Goal: Information Seeking & Learning: Learn about a topic

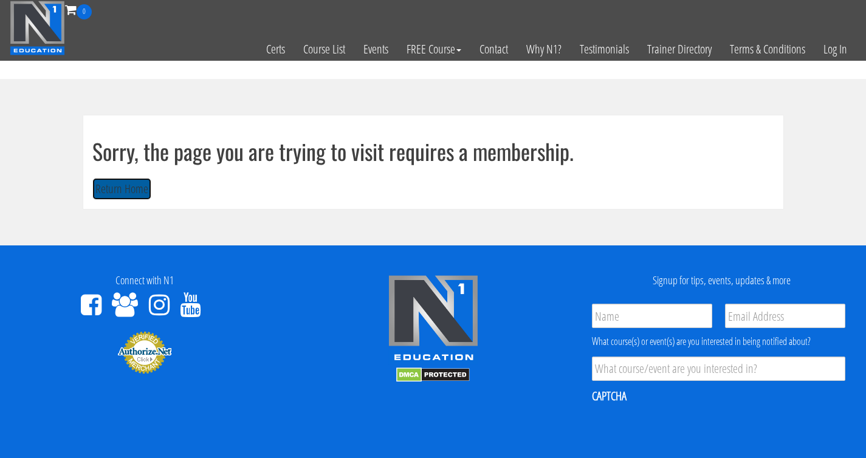
click at [113, 194] on button "Return Home" at bounding box center [121, 189] width 59 height 22
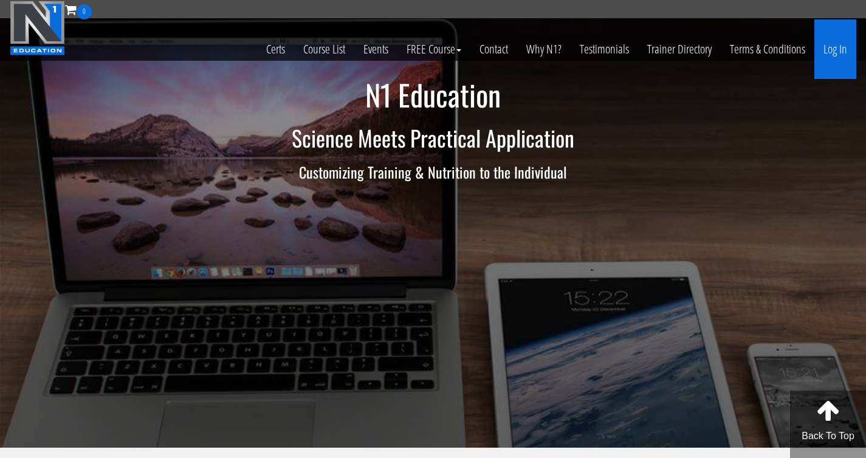
click at [828, 49] on link "Log In" at bounding box center [835, 49] width 42 height 60
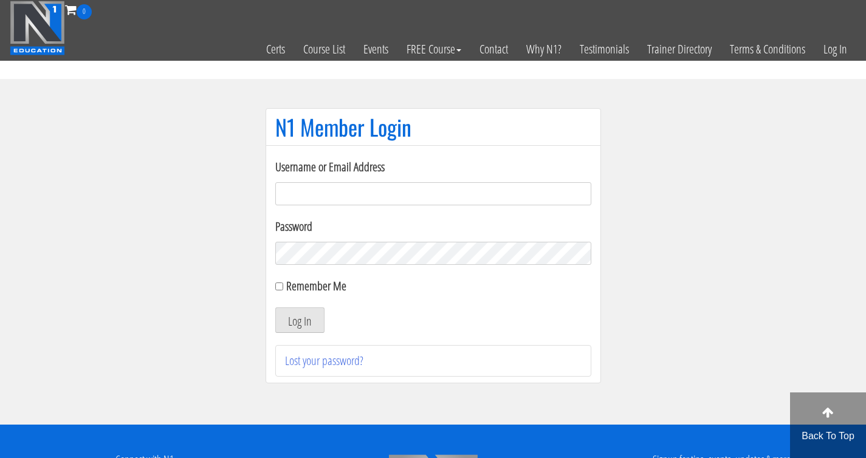
type input "[EMAIL_ADDRESS][DOMAIN_NAME]"
click at [324, 320] on div "Log In" at bounding box center [433, 321] width 316 height 26
click at [301, 323] on button "Log In" at bounding box center [299, 321] width 49 height 26
click at [300, 326] on button "Log In" at bounding box center [299, 321] width 49 height 26
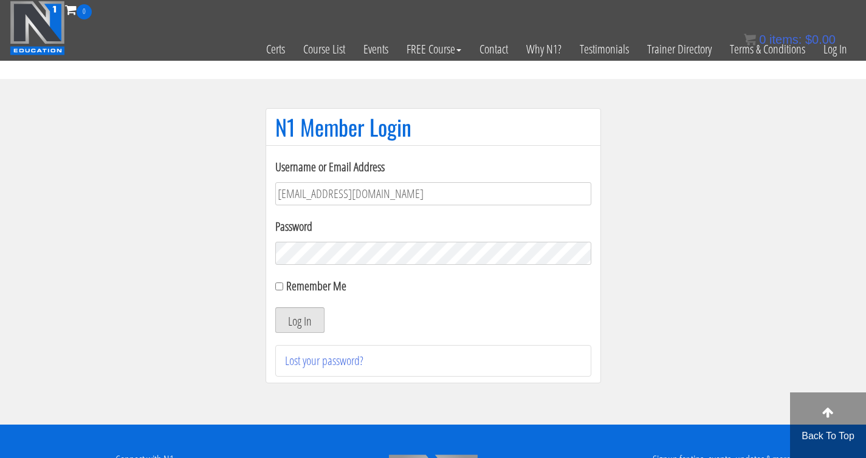
click at [300, 315] on button "Log In" at bounding box center [299, 321] width 49 height 26
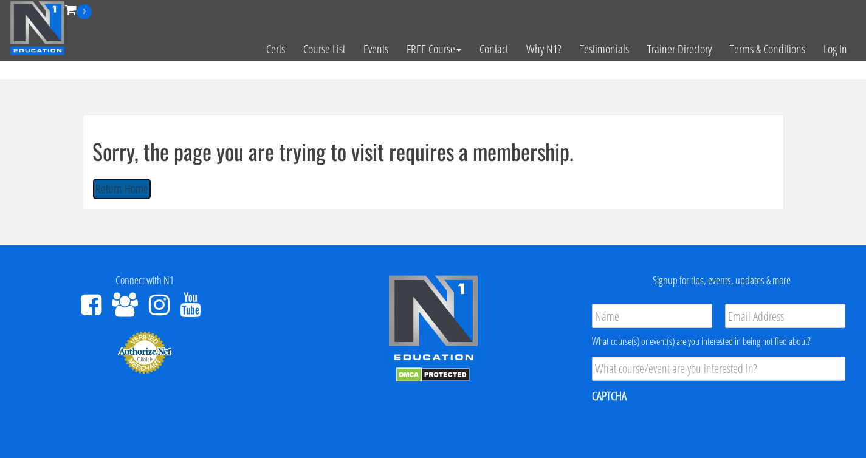
click at [116, 188] on button "Return Home" at bounding box center [121, 189] width 59 height 22
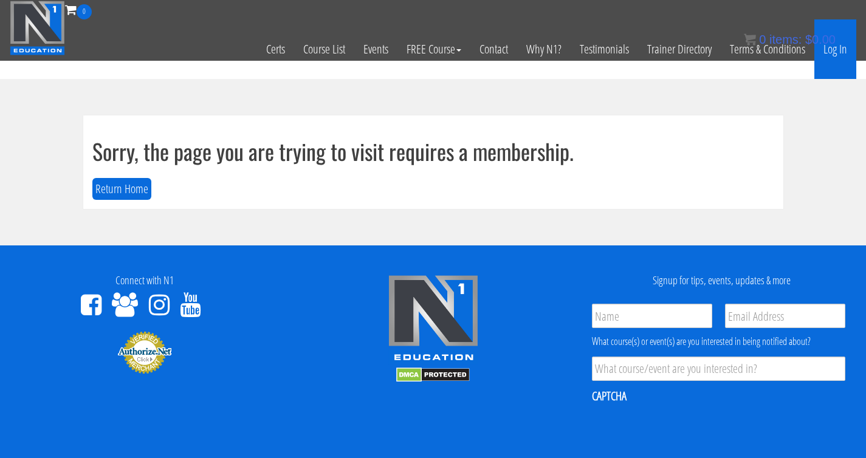
click at [844, 52] on link "Log In" at bounding box center [835, 49] width 42 height 60
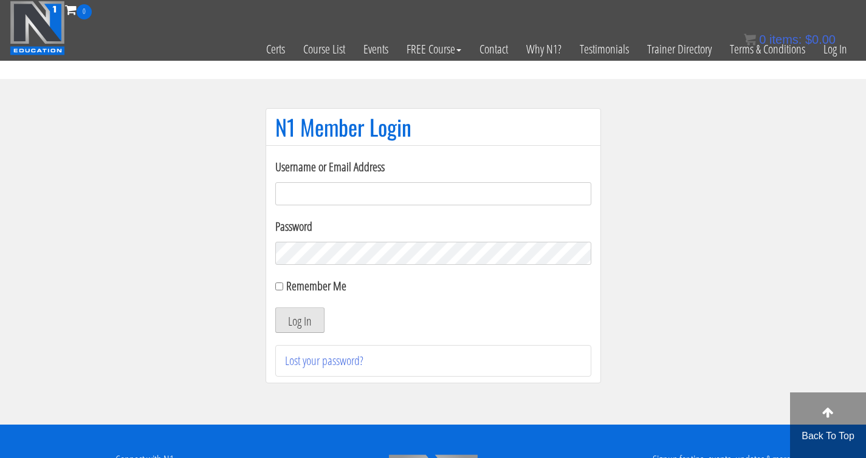
type input "teacherofhabit23@gmail.com"
click at [301, 315] on button "Log In" at bounding box center [299, 321] width 49 height 26
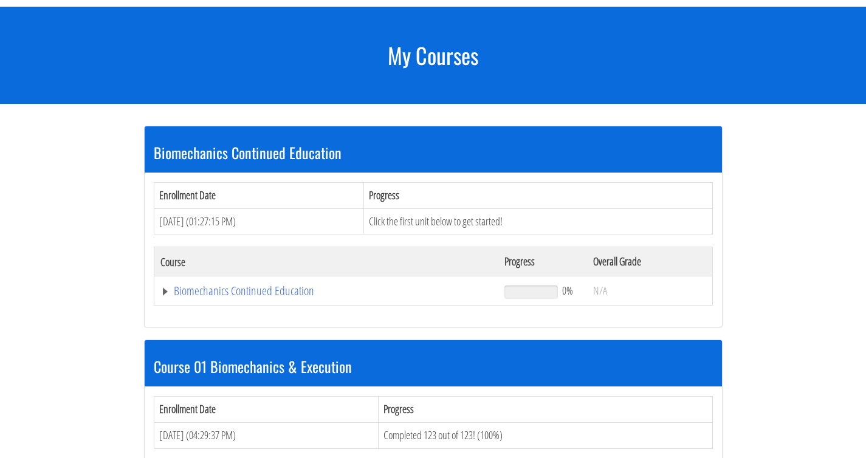
scroll to position [127, 0]
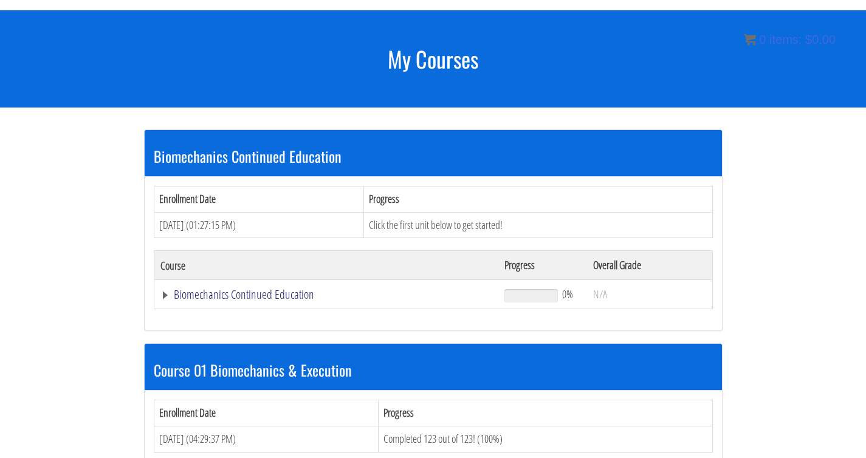
click at [280, 297] on link "Biomechanics Continued Education" at bounding box center [326, 295] width 332 height 12
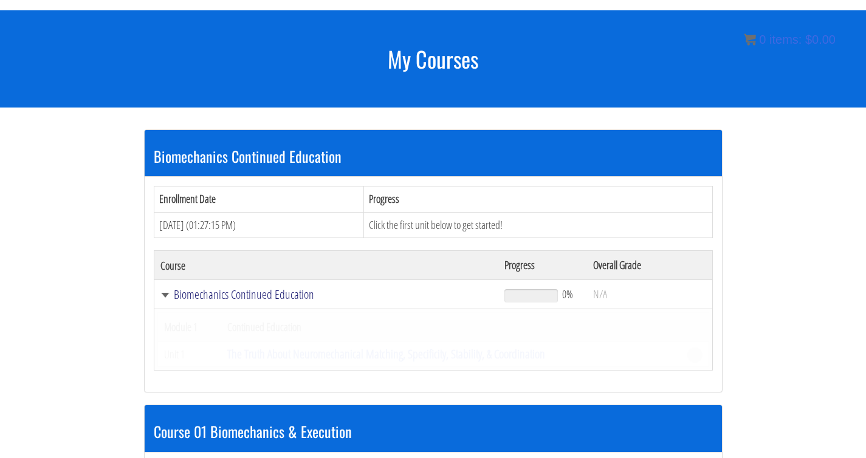
scroll to position [128, 0]
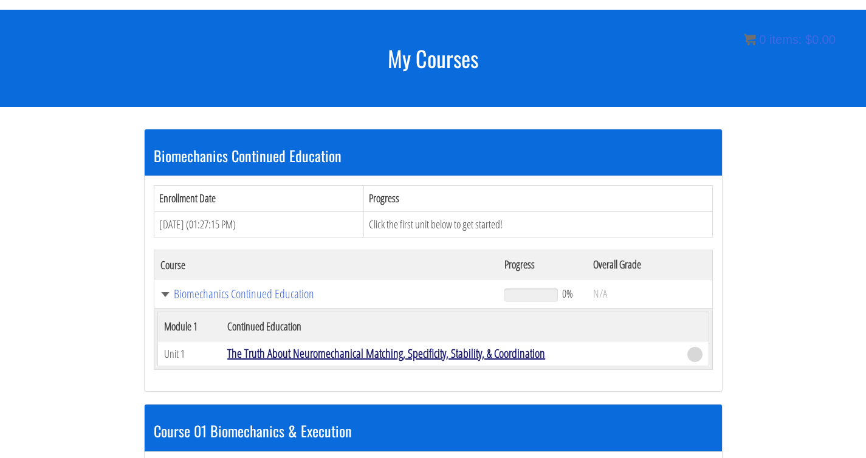
click at [397, 360] on link "The Truth About Neuromechanical Matching, Specificity, Stability, & Coordination" at bounding box center [386, 353] width 318 height 16
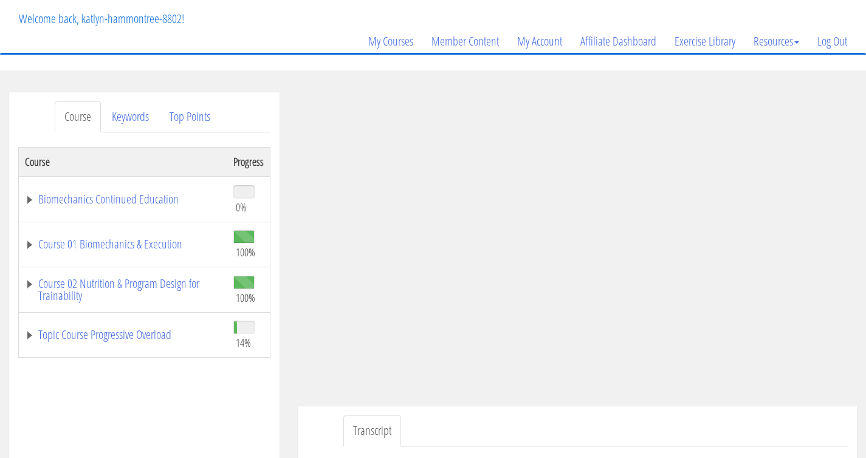
scroll to position [71, 0]
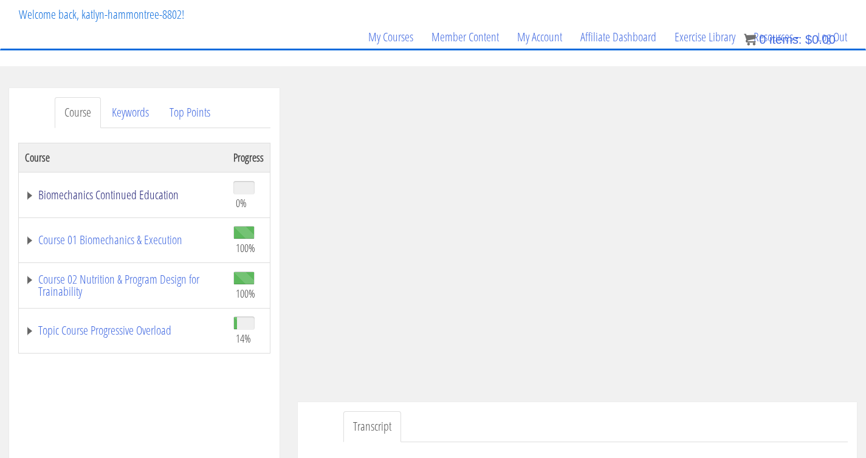
click at [150, 194] on link "Biomechanics Continued Education" at bounding box center [123, 195] width 196 height 12
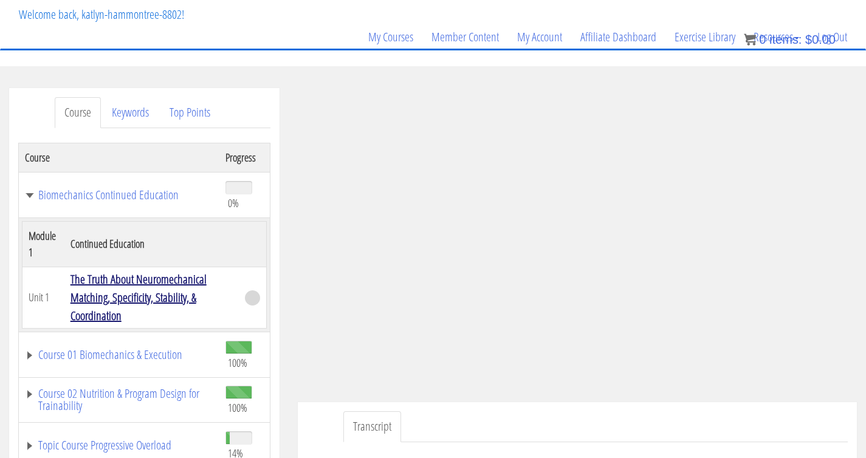
click at [165, 295] on link "The Truth About Neuromechanical Matching, Specificity, Stability, & Coordination" at bounding box center [138, 297] width 136 height 53
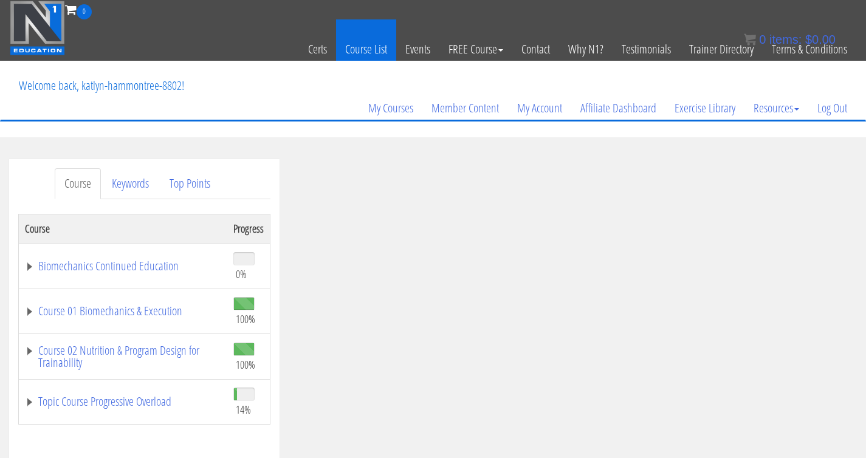
click at [365, 48] on link "Course List" at bounding box center [366, 49] width 60 height 60
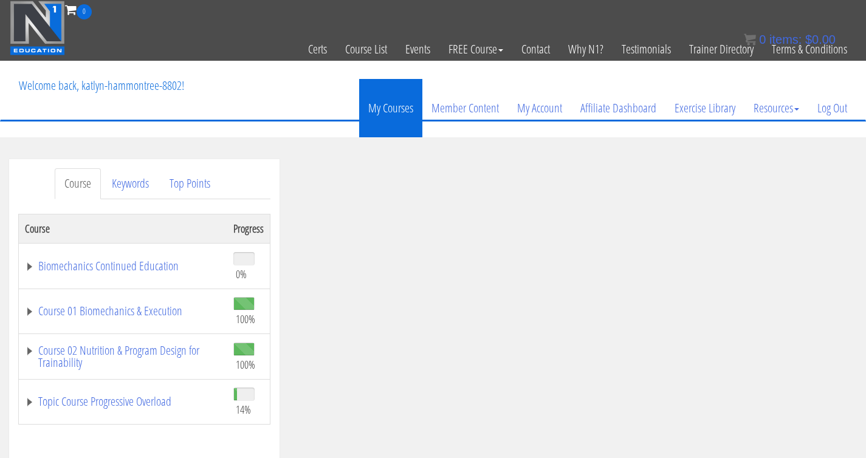
click at [380, 103] on link "My Courses" at bounding box center [390, 108] width 63 height 58
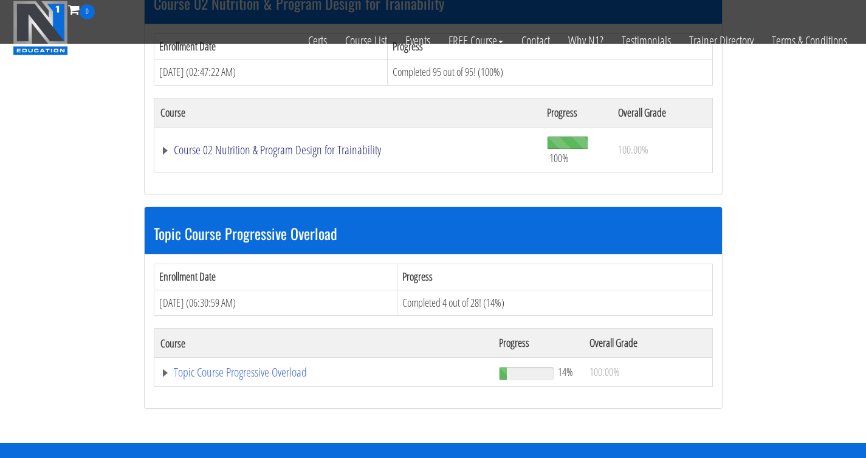
scroll to position [707, 0]
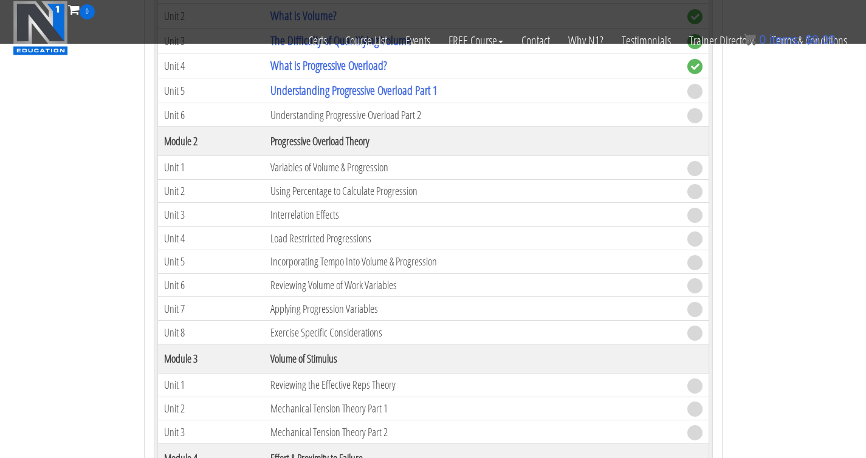
scroll to position [1087, 0]
